Goal: Task Accomplishment & Management: Manage account settings

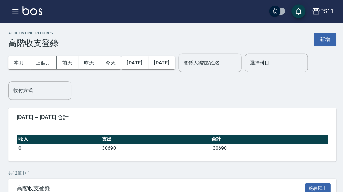
click at [321, 11] on div "PS11" at bounding box center [325, 11] width 13 height 9
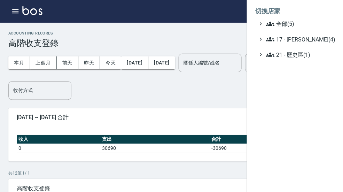
click at [318, 11] on li "切換店家" at bounding box center [294, 11] width 81 height 17
click at [322, 10] on li "切換店家" at bounding box center [294, 11] width 81 height 17
click at [333, 11] on li "切換店家" at bounding box center [294, 11] width 81 height 17
click at [295, 23] on span "全部(5)" at bounding box center [298, 24] width 67 height 8
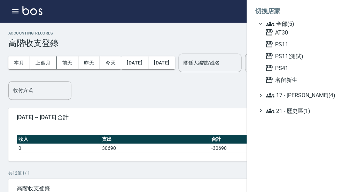
click at [291, 34] on span "AT30" at bounding box center [298, 32] width 68 height 8
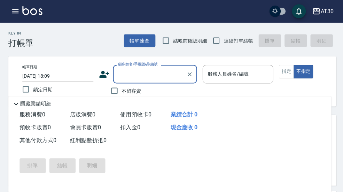
click at [16, 15] on button "button" at bounding box center [15, 11] width 14 height 14
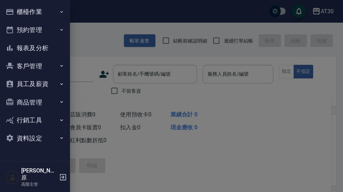
click at [62, 8] on button "櫃檯作業" at bounding box center [35, 12] width 64 height 18
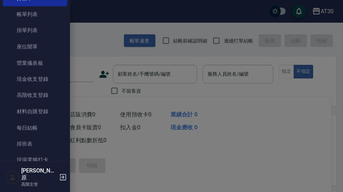
scroll to position [34, 0]
click at [48, 158] on link "現場電腦打卡" at bounding box center [35, 159] width 64 height 16
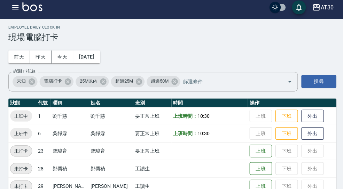
scroll to position [1, 0]
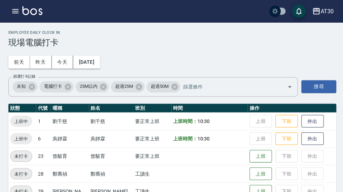
click at [44, 61] on button "昨天" at bounding box center [41, 61] width 22 height 13
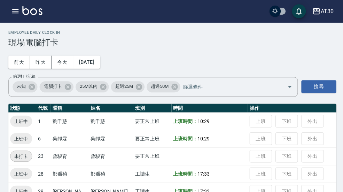
click at [22, 65] on button "前天" at bounding box center [19, 61] width 22 height 13
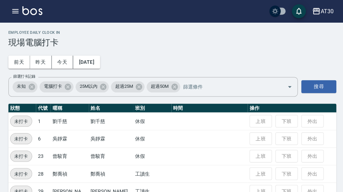
click at [99, 59] on button "2025/09/24" at bounding box center [86, 61] width 26 height 13
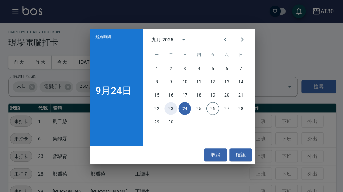
click at [173, 114] on button "23" at bounding box center [170, 108] width 13 height 13
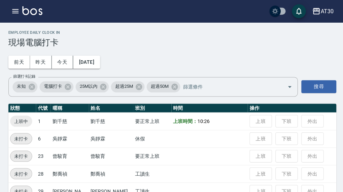
click at [99, 59] on button "2025/09/23" at bounding box center [86, 61] width 26 height 13
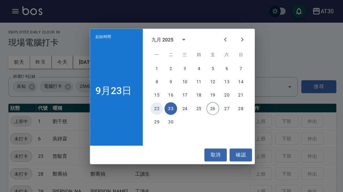
click at [158, 114] on button "22" at bounding box center [156, 108] width 13 height 13
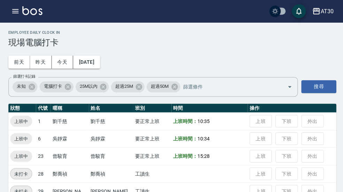
click at [99, 65] on button "2025/09/22" at bounding box center [86, 61] width 26 height 13
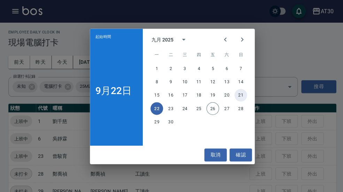
click at [242, 101] on button "21" at bounding box center [239, 94] width 13 height 13
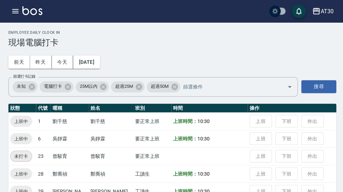
click at [15, 17] on button "button" at bounding box center [15, 11] width 14 height 14
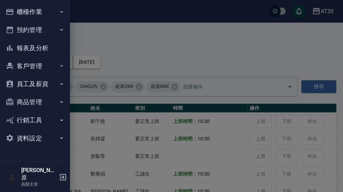
click at [58, 85] on button "員工及薪資" at bounding box center [35, 84] width 64 height 18
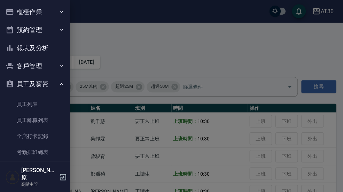
click at [51, 104] on link "員工列表" at bounding box center [35, 103] width 64 height 16
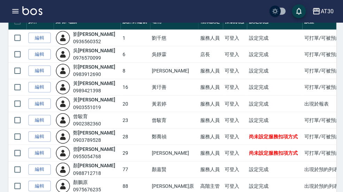
click at [47, 139] on link "編輯" at bounding box center [39, 136] width 22 height 11
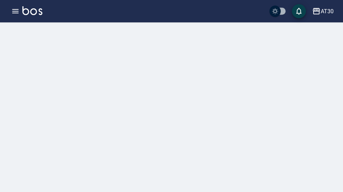
scroll to position [1, 0]
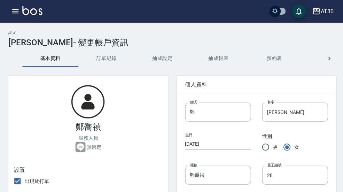
click at [170, 52] on button "抽成設定" at bounding box center [162, 58] width 56 height 17
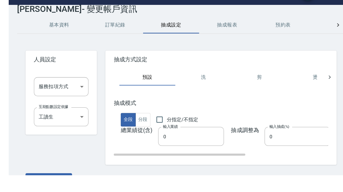
scroll to position [0, 1]
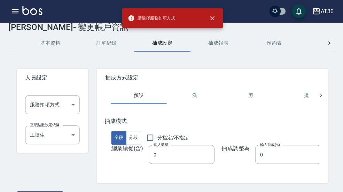
click at [219, 17] on button "close" at bounding box center [211, 17] width 15 height 15
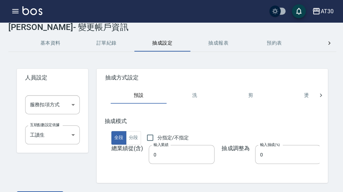
click at [54, 135] on body "AT30 登出 櫃檯作業 打帳單 帳單列表 掛單列表 座位開單 營業儀表板 現金收支登錄 高階收支登錄 材料自購登錄 每日結帳 排班表 現場電腦打卡 掃碼打卡…" at bounding box center [171, 97] width 343 height 227
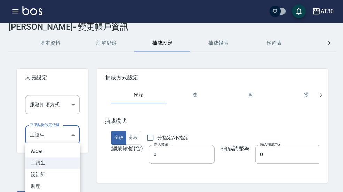
click at [90, 117] on div at bounding box center [171, 96] width 343 height 192
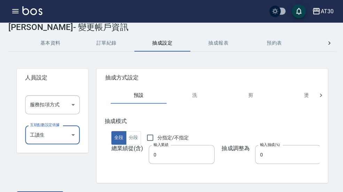
click at [78, 105] on body "AT30 登出 櫃檯作業 打帳單 帳單列表 掛單列表 座位開單 營業儀表板 現金收支登錄 高階收支登錄 材料自購登錄 每日結帳 排班表 現場電腦打卡 掃碼打卡…" at bounding box center [171, 97] width 343 height 227
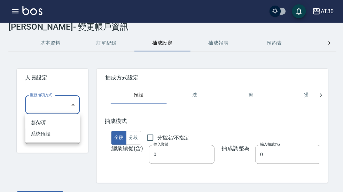
click at [84, 169] on div at bounding box center [171, 96] width 343 height 192
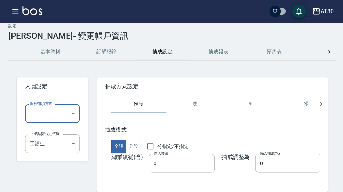
scroll to position [0, 0]
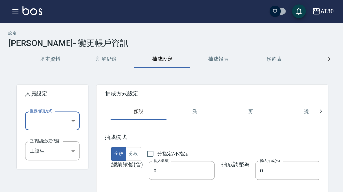
click at [23, 8] on img at bounding box center [32, 10] width 20 height 9
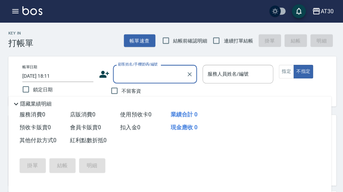
click at [19, 16] on button "button" at bounding box center [15, 11] width 14 height 14
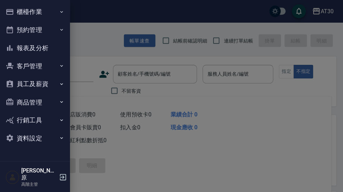
click at [53, 87] on button "員工及薪資" at bounding box center [35, 84] width 64 height 18
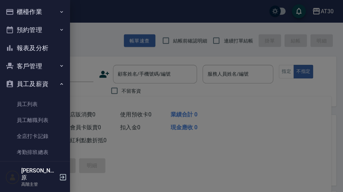
click at [49, 99] on link "員工列表" at bounding box center [35, 103] width 64 height 16
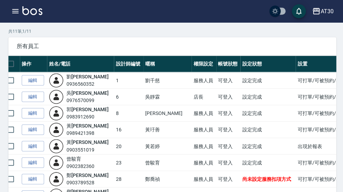
click at [39, 144] on link "編輯" at bounding box center [33, 145] width 22 height 11
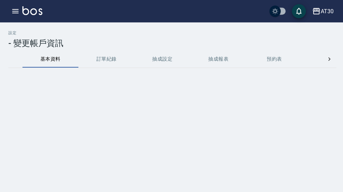
scroll to position [1, 0]
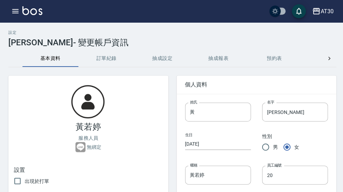
click at [167, 60] on button "抽成設定" at bounding box center [162, 58] width 56 height 17
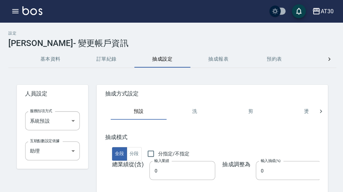
click at [21, 15] on button "button" at bounding box center [15, 11] width 14 height 14
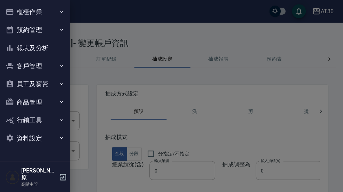
click at [61, 85] on icon "button" at bounding box center [62, 84] width 6 height 6
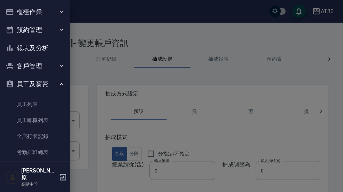
click at [48, 104] on link "員工列表" at bounding box center [35, 103] width 64 height 16
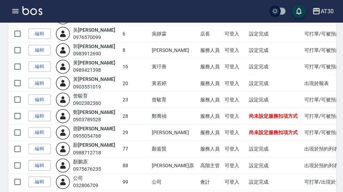
scroll to position [93, 0]
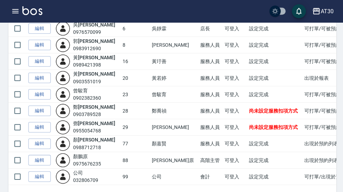
click at [45, 110] on link "編輯" at bounding box center [39, 110] width 22 height 11
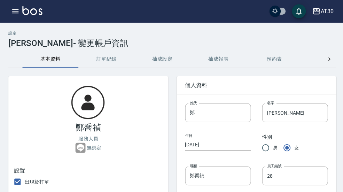
click at [165, 61] on button "抽成設定" at bounding box center [162, 59] width 56 height 17
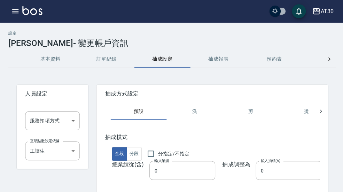
click at [72, 119] on body "AT30 登出 櫃檯作業 打帳單 帳單列表 掛單列表 座位開單 營業儀表板 現金收支登錄 高階收支登錄 材料自購登錄 每日結帳 排班表 現場電腦打卡 掃碼打卡…" at bounding box center [171, 113] width 343 height 227
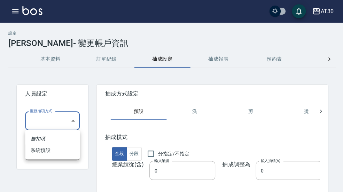
click at [56, 148] on li "系統預設" at bounding box center [52, 149] width 54 height 11
type input "系統預設"
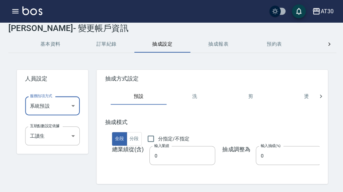
scroll to position [16, 0]
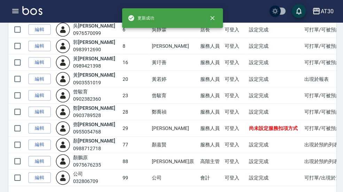
scroll to position [93, 0]
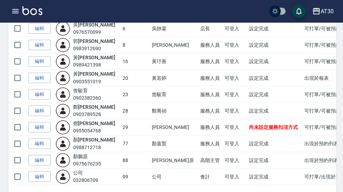
click at [41, 129] on link "編輯" at bounding box center [39, 126] width 22 height 11
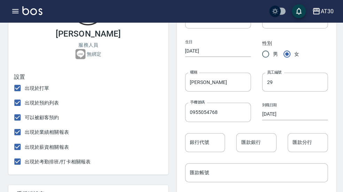
scroll to position [1, 0]
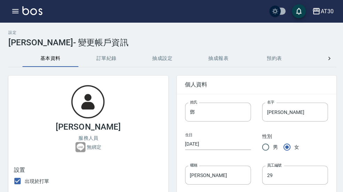
click at [165, 63] on button "抽成設定" at bounding box center [162, 58] width 56 height 17
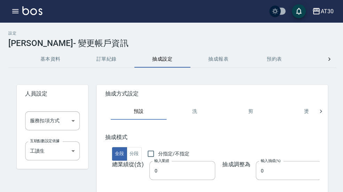
click at [74, 122] on body "AT30 登出 櫃檯作業 打帳單 帳單列表 掛單列表 座位開單 營業儀表板 現金收支登錄 高階收支登錄 材料自購登錄 每日結帳 排班表 現場電腦打卡 掃碼打卡…" at bounding box center [171, 113] width 343 height 227
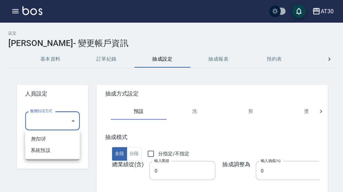
click at [67, 151] on li "系統預設" at bounding box center [52, 149] width 54 height 11
type input "系統預設"
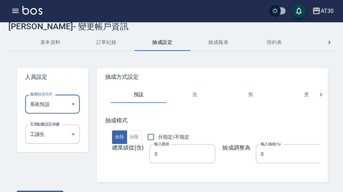
scroll to position [16, 0]
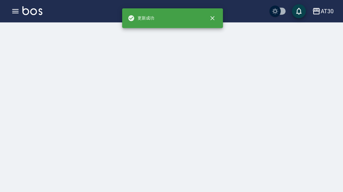
scroll to position [1, 0]
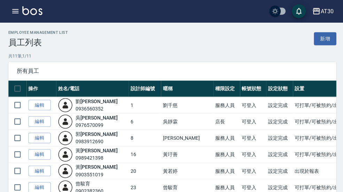
click at [318, 12] on icon "button" at bounding box center [314, 11] width 7 height 6
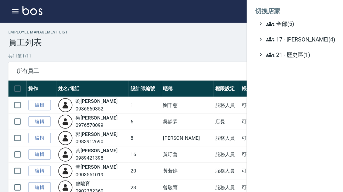
click at [310, 20] on span "全部(5)" at bounding box center [298, 24] width 67 height 8
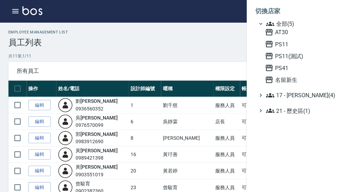
click at [299, 81] on span "名留新生" at bounding box center [298, 79] width 68 height 8
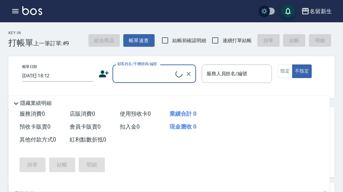
scroll to position [20, 0]
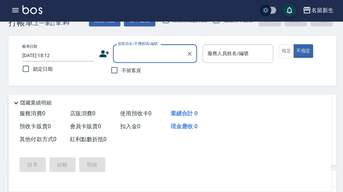
click at [19, 11] on icon "button" at bounding box center [15, 11] width 8 height 8
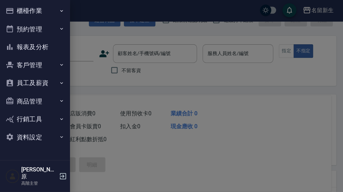
click at [61, 81] on icon "button" at bounding box center [62, 84] width 6 height 6
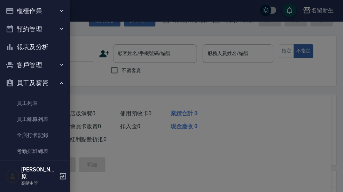
click at [45, 103] on link "員工列表" at bounding box center [35, 103] width 64 height 16
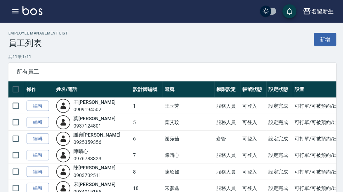
click at [330, 9] on div "名留新生" at bounding box center [321, 11] width 22 height 9
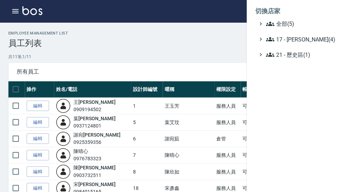
click at [304, 23] on span "全部(5)" at bounding box center [298, 24] width 67 height 8
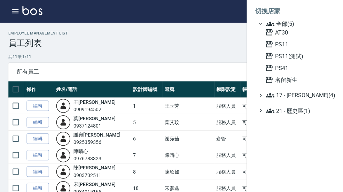
click at [294, 71] on span "PS41" at bounding box center [298, 67] width 68 height 8
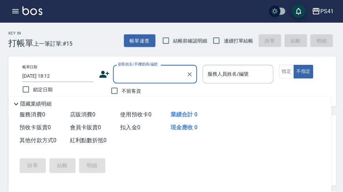
click at [23, 11] on img at bounding box center [32, 10] width 20 height 9
click at [20, 12] on button "button" at bounding box center [15, 11] width 14 height 14
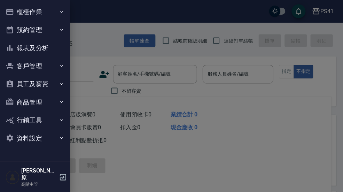
click at [66, 84] on button "員工及薪資" at bounding box center [35, 84] width 64 height 18
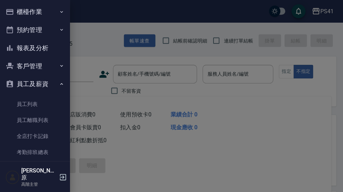
click at [46, 102] on link "員工列表" at bounding box center [35, 103] width 64 height 16
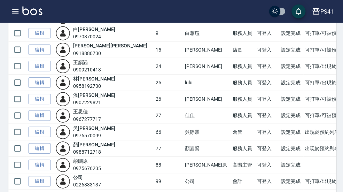
scroll to position [126, 0]
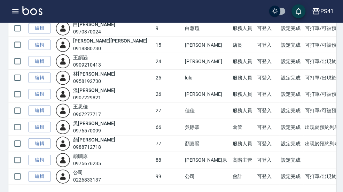
click at [47, 75] on link "編輯" at bounding box center [39, 77] width 22 height 11
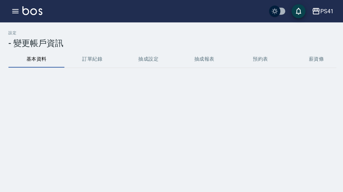
scroll to position [1, 0]
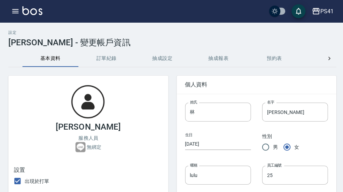
click at [173, 62] on button "抽成設定" at bounding box center [162, 58] width 56 height 17
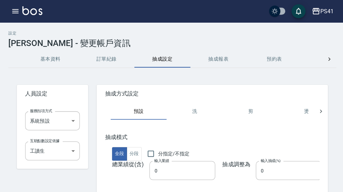
scroll to position [16, 0]
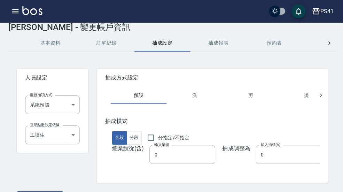
click at [325, 10] on div "PS41" at bounding box center [325, 11] width 13 height 9
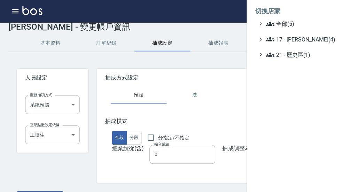
click at [299, 23] on span "全部(5)" at bounding box center [298, 24] width 67 height 8
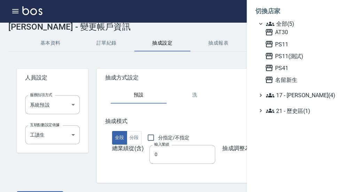
click at [296, 35] on span "AT30" at bounding box center [298, 32] width 68 height 8
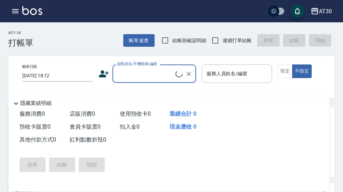
scroll to position [10, 0]
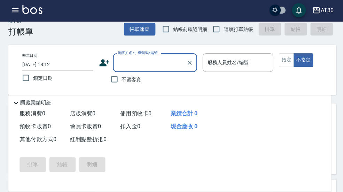
click at [17, 9] on icon "button" at bounding box center [15, 11] width 8 height 8
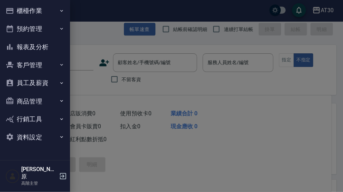
click at [60, 136] on icon "button" at bounding box center [62, 137] width 6 height 6
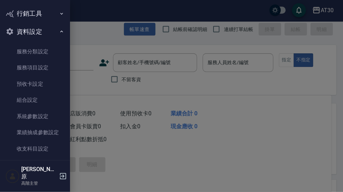
scroll to position [106, 0]
click at [52, 116] on link "系統參數設定" at bounding box center [35, 116] width 64 height 16
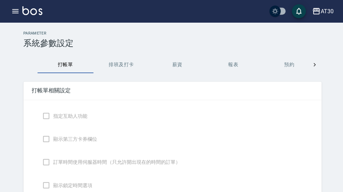
checkbox input "true"
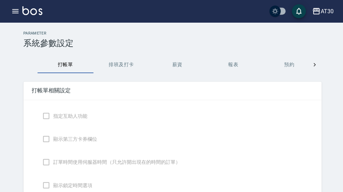
checkbox input "true"
checkbox input "false"
type input "NICKNAME"
type input "TRUE"
type input "NONDESIGNATE"
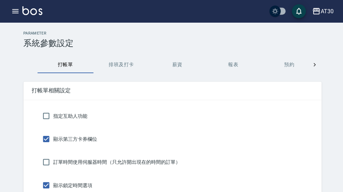
click at [180, 64] on button "薪資" at bounding box center [177, 64] width 56 height 17
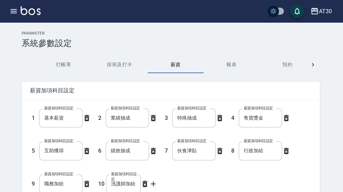
click at [315, 66] on icon at bounding box center [313, 64] width 7 height 7
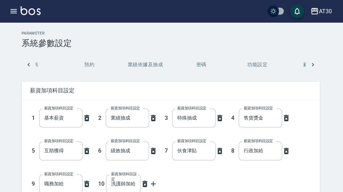
scroll to position [0, 223]
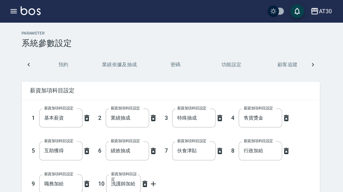
click at [137, 67] on button "業績依據及抽成" at bounding box center [121, 64] width 56 height 17
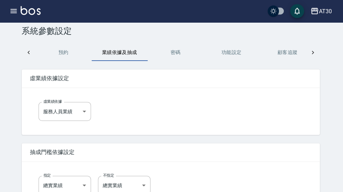
scroll to position [0, 0]
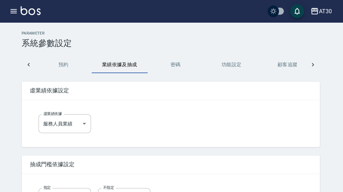
click at [315, 67] on icon at bounding box center [313, 64] width 7 height 7
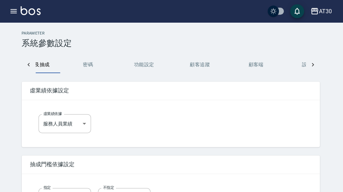
scroll to position [0, 344]
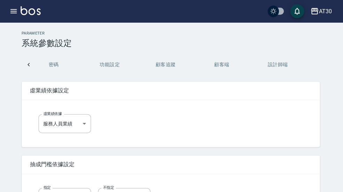
click at [16, 16] on button "button" at bounding box center [15, 11] width 14 height 14
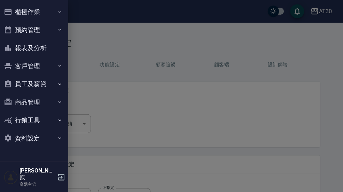
click at [53, 137] on button "資料設定" at bounding box center [35, 138] width 64 height 18
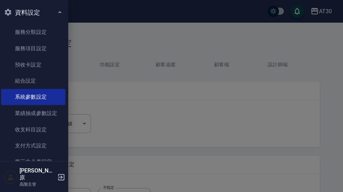
scroll to position [131, 0]
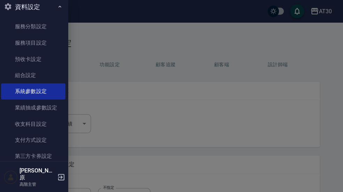
click at [52, 106] on link "業績抽成參數設定" at bounding box center [35, 107] width 64 height 16
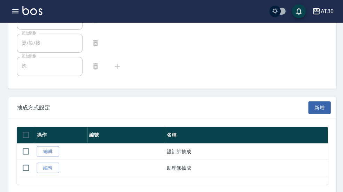
scroll to position [365, 0]
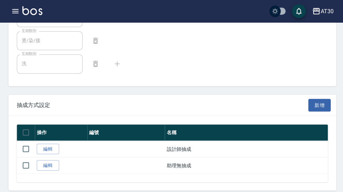
click at [54, 159] on link "編輯" at bounding box center [48, 164] width 22 height 11
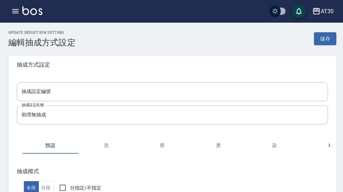
scroll to position [7, 0]
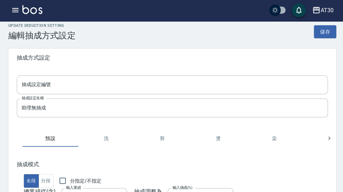
click at [329, 28] on button "儲存" at bounding box center [323, 32] width 22 height 13
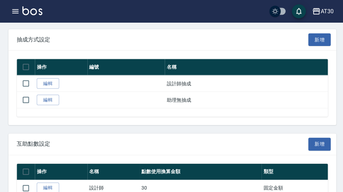
scroll to position [433, 0]
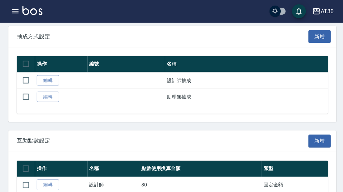
click at [49, 178] on link "編輯" at bounding box center [48, 183] width 22 height 11
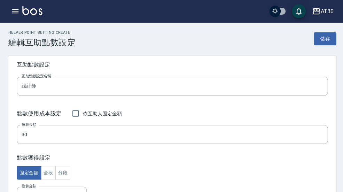
scroll to position [11, 0]
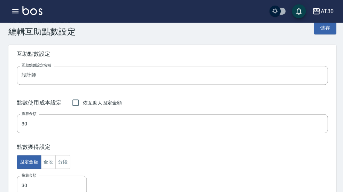
click at [62, 163] on button "分段" at bounding box center [62, 161] width 15 height 14
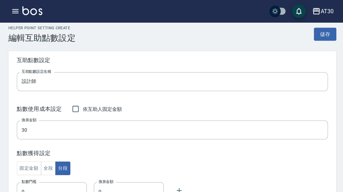
scroll to position [0, 0]
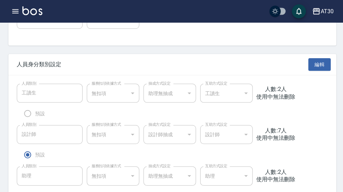
scroll to position [76, 0]
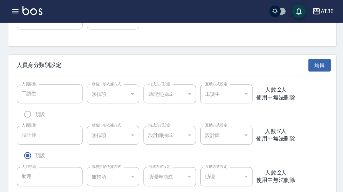
click at [323, 13] on div "AT30" at bounding box center [325, 11] width 13 height 9
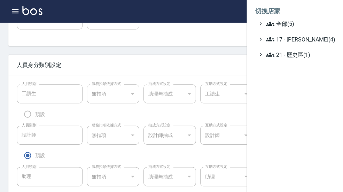
click at [210, 49] on div at bounding box center [171, 96] width 343 height 192
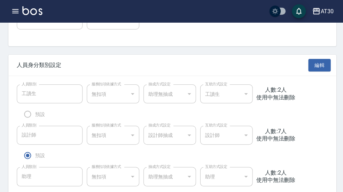
click at [322, 63] on button "編輯" at bounding box center [318, 65] width 22 height 13
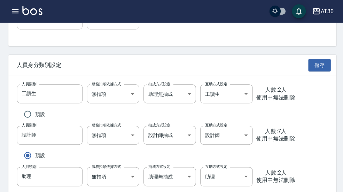
click at [325, 14] on div "AT30" at bounding box center [325, 11] width 13 height 9
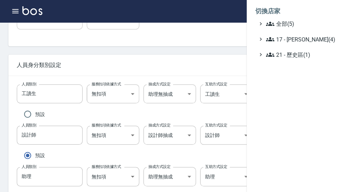
click at [310, 23] on span "全部(5)" at bounding box center [298, 24] width 67 height 8
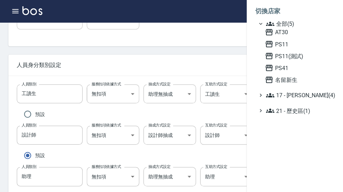
click at [294, 69] on span "PS41" at bounding box center [298, 67] width 68 height 8
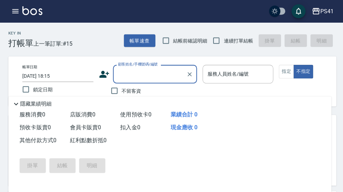
click at [23, 10] on img at bounding box center [32, 10] width 20 height 9
click at [5, 14] on div "PS41 登出" at bounding box center [171, 11] width 343 height 22
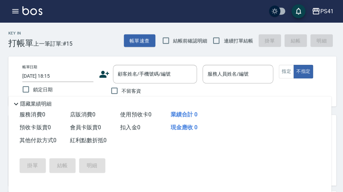
click at [17, 9] on icon "button" at bounding box center [15, 11] width 6 height 4
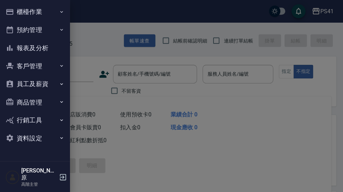
click at [64, 138] on button "資料設定" at bounding box center [35, 138] width 64 height 18
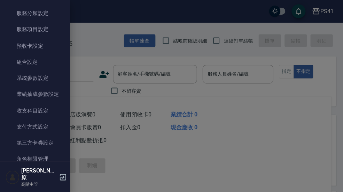
scroll to position [142, 0]
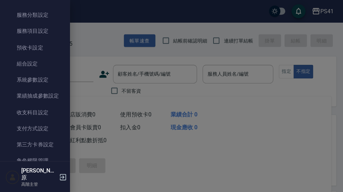
click at [52, 79] on link "系統參數設定" at bounding box center [35, 79] width 64 height 16
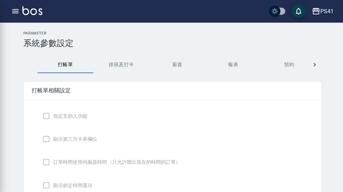
checkbox input "true"
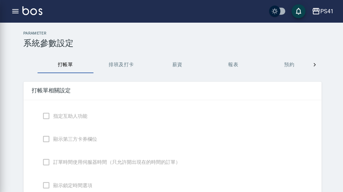
checkbox input "true"
checkbox input "false"
type input "NICKNAME"
type input "TRUE"
type input "NONDESIGNATE"
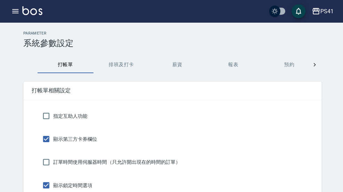
click at [21, 11] on button "button" at bounding box center [15, 11] width 14 height 14
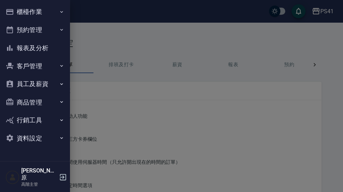
click at [60, 137] on icon "button" at bounding box center [62, 137] width 6 height 6
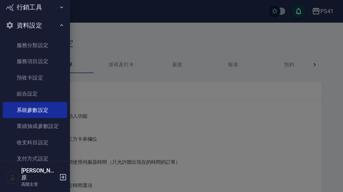
scroll to position [114, 0]
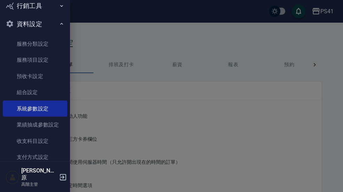
click at [55, 122] on link "業績抽成參數設定" at bounding box center [35, 124] width 64 height 16
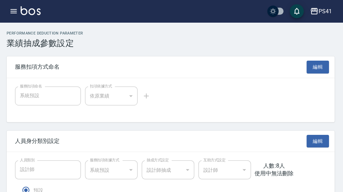
click at [323, 14] on div "PS41" at bounding box center [325, 11] width 13 height 9
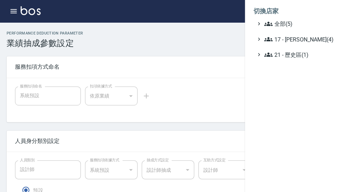
click at [311, 23] on span "全部(5)" at bounding box center [298, 24] width 67 height 8
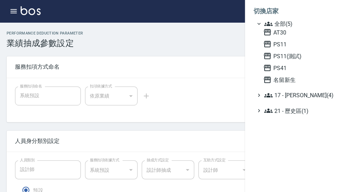
click at [292, 36] on span "AT30" at bounding box center [298, 32] width 68 height 8
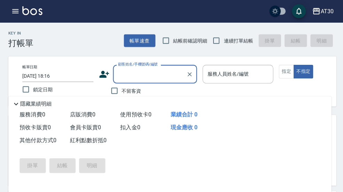
click at [16, 18] on button "button" at bounding box center [15, 11] width 14 height 14
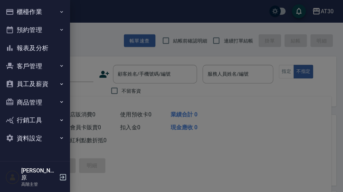
click at [57, 138] on button "資料設定" at bounding box center [35, 138] width 64 height 18
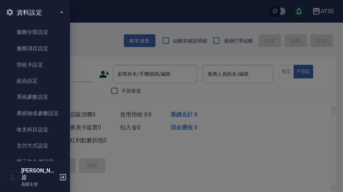
scroll to position [125, 0]
click at [51, 96] on link "系統參數設定" at bounding box center [35, 97] width 64 height 16
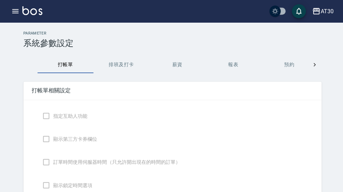
checkbox input "true"
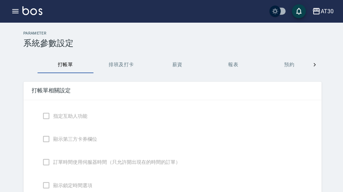
checkbox input "true"
checkbox input "false"
type input "NICKNAME"
type input "TRUE"
type input "NONDESIGNATE"
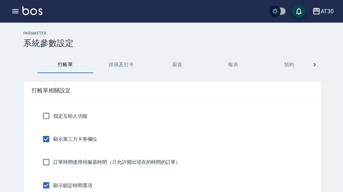
click at [12, 10] on icon "button" at bounding box center [15, 11] width 6 height 4
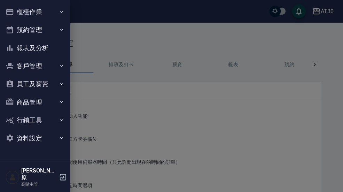
click at [60, 83] on icon "button" at bounding box center [62, 84] width 6 height 6
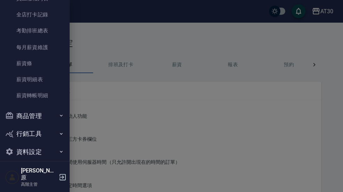
scroll to position [121, 0]
click at [53, 150] on button "資料設定" at bounding box center [35, 151] width 64 height 18
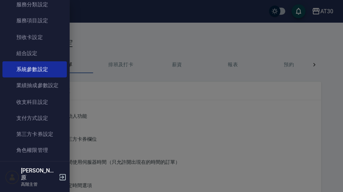
scroll to position [286, 0]
click at [55, 83] on link "業績抽成參數設定" at bounding box center [35, 86] width 64 height 16
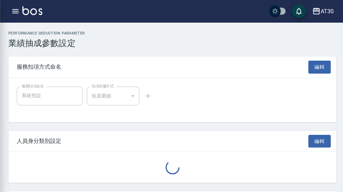
type input "護"
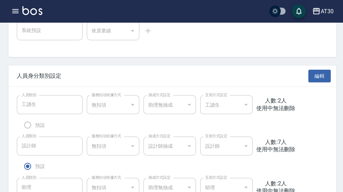
click at [323, 74] on button "編輯" at bounding box center [318, 75] width 22 height 13
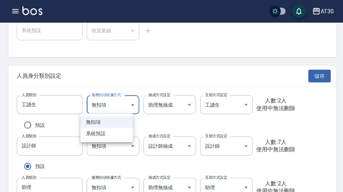
click at [111, 135] on li "系統預設" at bounding box center [106, 132] width 52 height 11
type input "1fe48946-81a3-4fae-8a84-5d6b6b3bbbed"
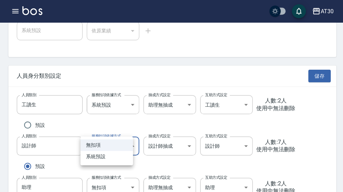
click at [115, 157] on li "系統預設" at bounding box center [106, 155] width 52 height 11
type input "1fe48946-81a3-4fae-8a84-5d6b6b3bbbed"
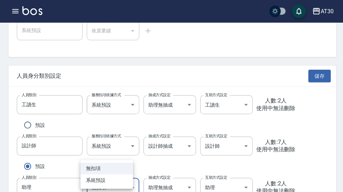
click at [109, 181] on li "系統預設" at bounding box center [106, 178] width 52 height 11
type input "1fe48946-81a3-4fae-8a84-5d6b6b3bbbed"
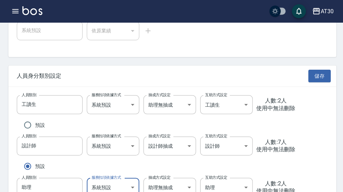
type input "1fe48946-81a3-4fae-8a84-5d6b6b3bbbed"
click at [323, 77] on button "儲存" at bounding box center [318, 75] width 22 height 13
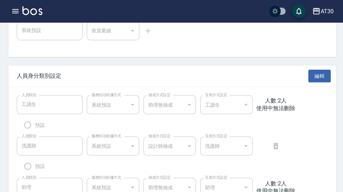
click at [330, 11] on div "AT30" at bounding box center [325, 11] width 13 height 9
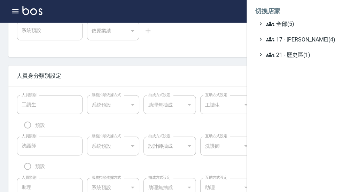
click at [310, 20] on span "全部(5)" at bounding box center [298, 24] width 67 height 8
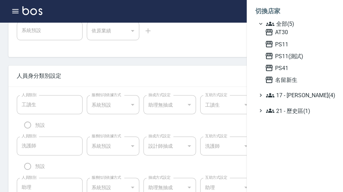
click at [309, 81] on span "名留新生" at bounding box center [298, 79] width 68 height 8
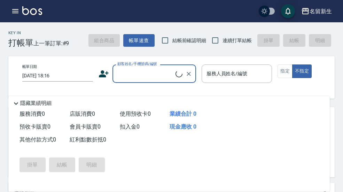
scroll to position [10, 0]
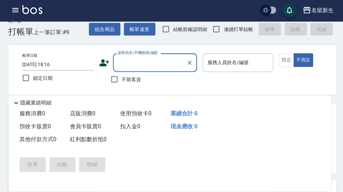
click at [10, 14] on button "button" at bounding box center [15, 11] width 14 height 14
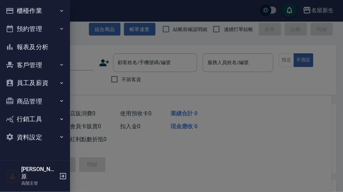
click at [58, 133] on button "資料設定" at bounding box center [35, 138] width 64 height 18
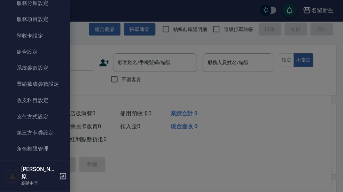
scroll to position [153, 0]
click at [56, 84] on link "業績抽成參數設定" at bounding box center [35, 85] width 64 height 16
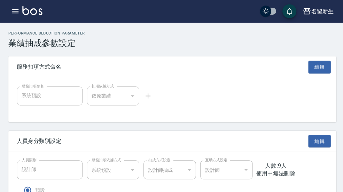
click at [331, 11] on div "名留新生" at bounding box center [321, 11] width 22 height 9
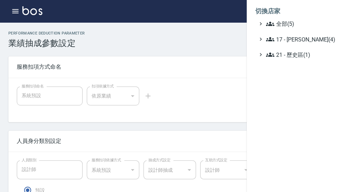
click at [324, 24] on span "全部(5)" at bounding box center [298, 24] width 67 height 8
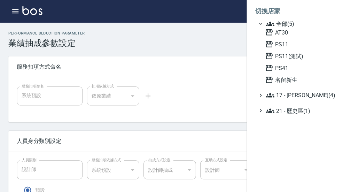
click at [300, 44] on span "PS11" at bounding box center [298, 44] width 68 height 8
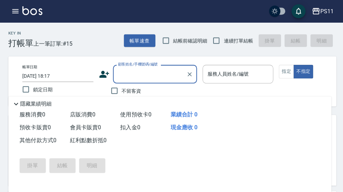
click at [21, 12] on button "button" at bounding box center [15, 11] width 14 height 14
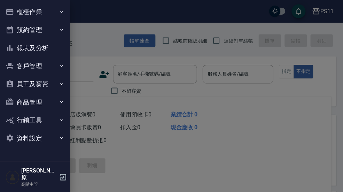
click at [59, 137] on icon "button" at bounding box center [62, 137] width 6 height 6
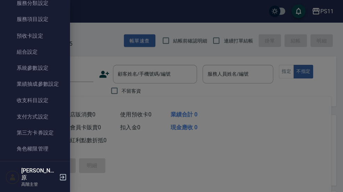
scroll to position [153, 0]
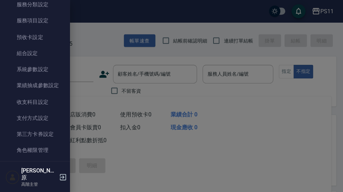
click at [62, 82] on link "業績抽成參數設定" at bounding box center [35, 85] width 64 height 16
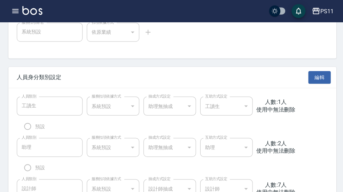
scroll to position [64, 0]
